Goal: Task Accomplishment & Management: Manage account settings

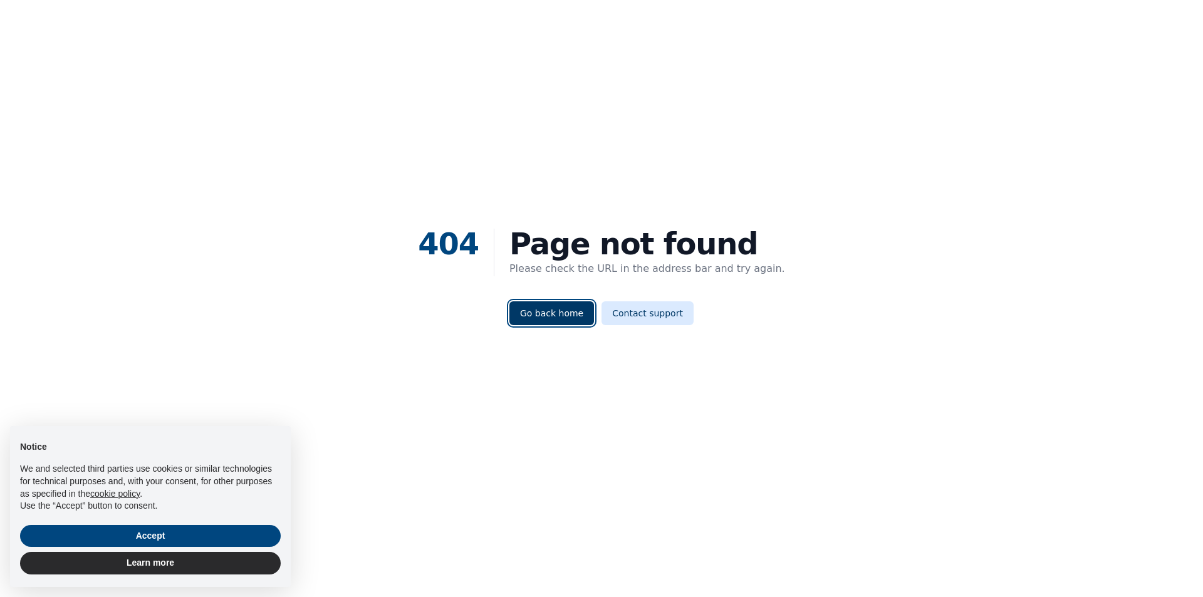
click at [574, 310] on link "Go back home" at bounding box center [552, 313] width 85 height 24
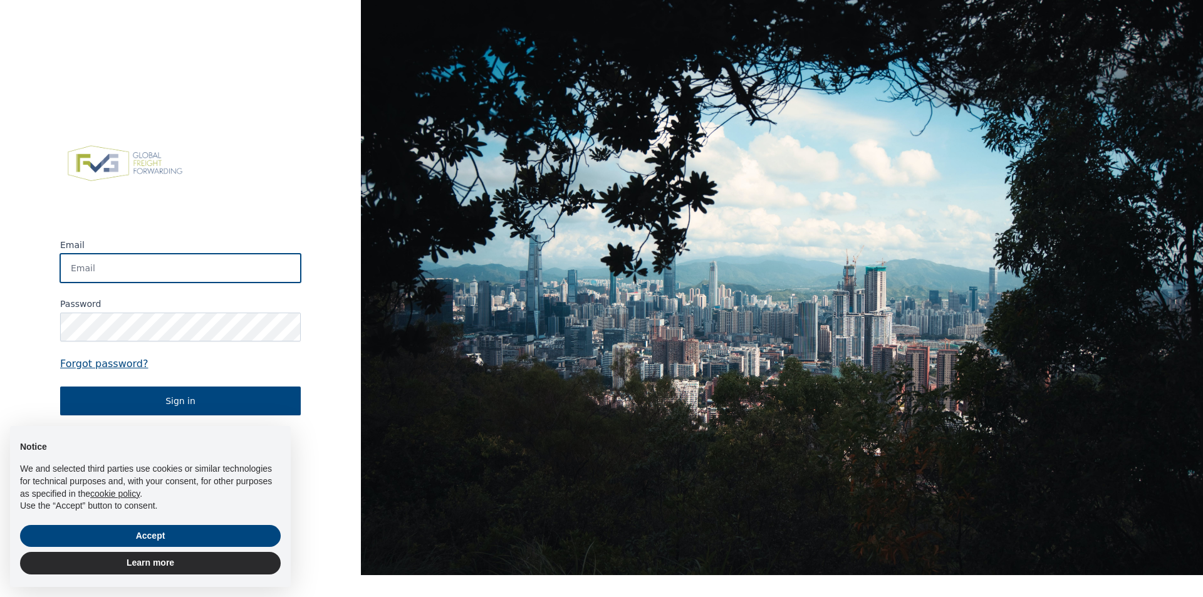
type input "[PERSON_NAME][EMAIL_ADDRESS][PERSON_NAME][DOMAIN_NAME]"
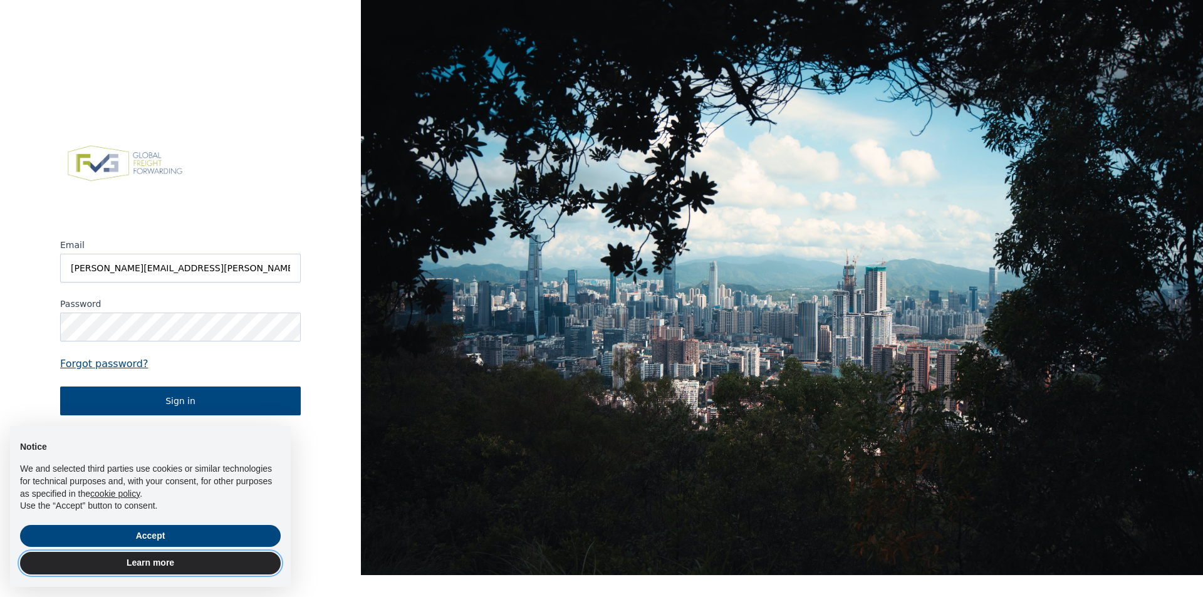
click at [180, 559] on button "Learn more" at bounding box center [150, 563] width 261 height 23
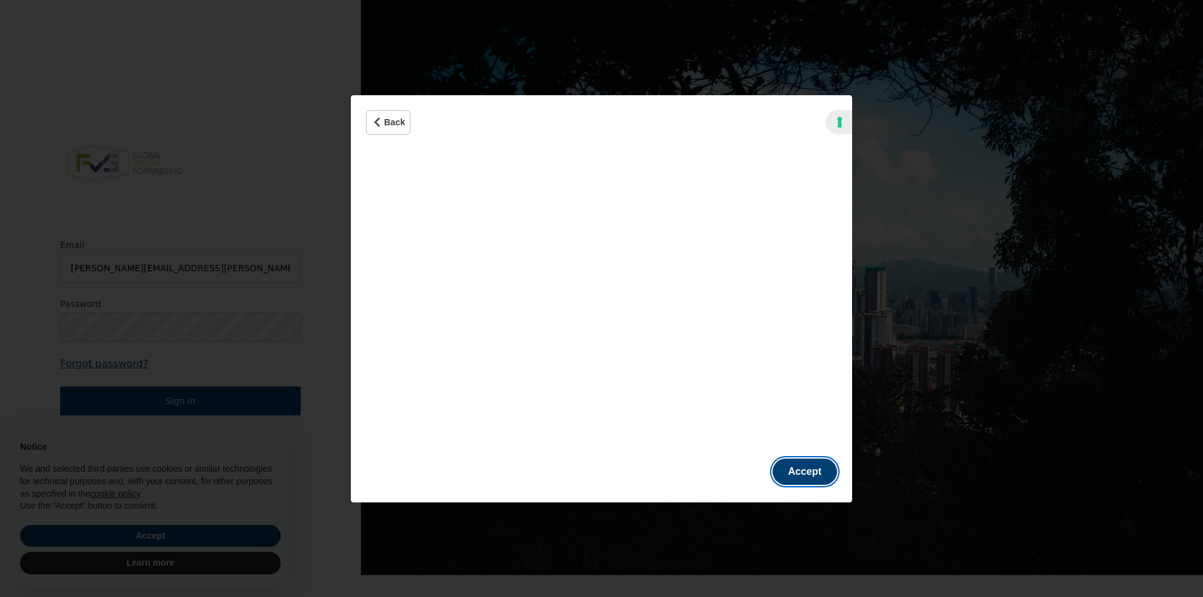
click at [809, 466] on button "Accept" at bounding box center [805, 472] width 65 height 26
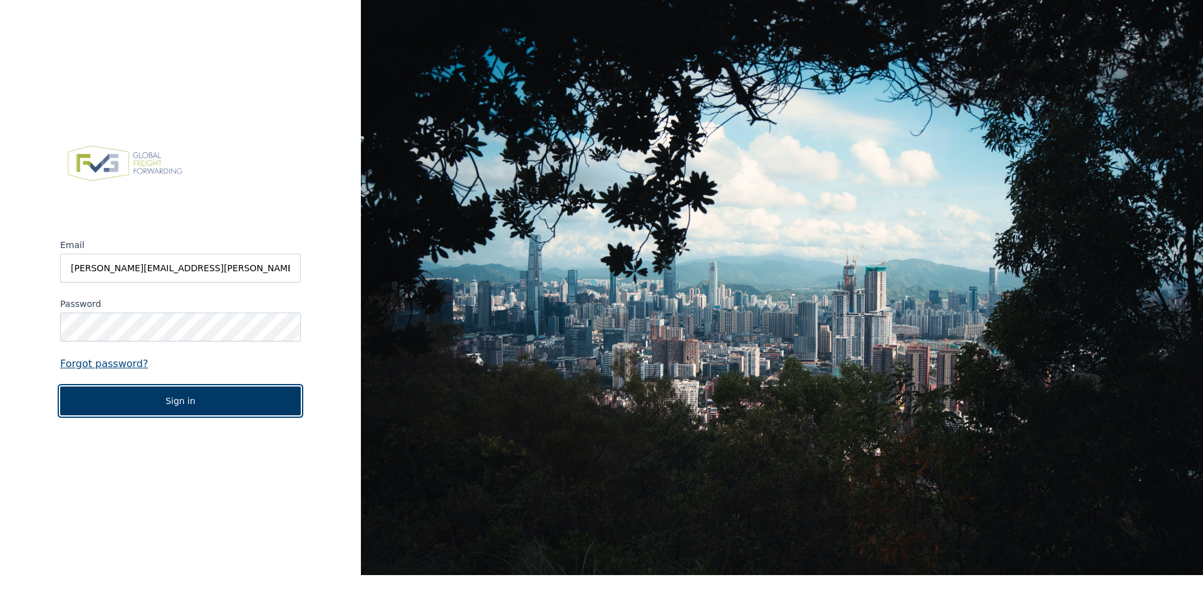
click at [219, 410] on button "Sign in" at bounding box center [180, 401] width 241 height 29
